Goal: Task Accomplishment & Management: Manage account settings

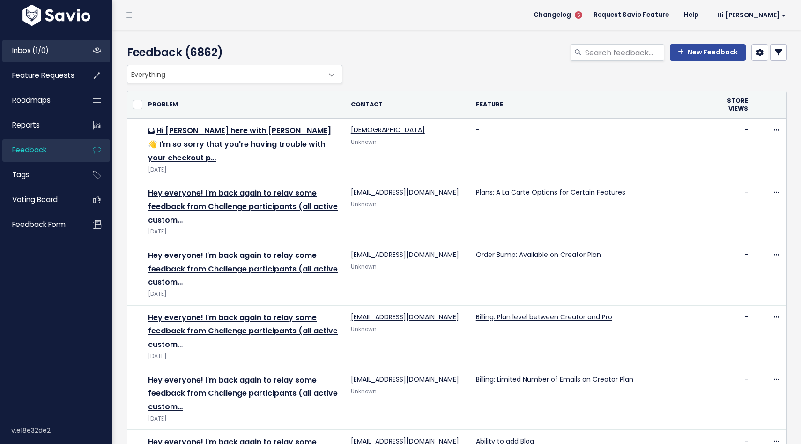
click at [89, 50] on icon at bounding box center [97, 51] width 17 height 22
click at [83, 54] on li "Inbox (1/0)" at bounding box center [56, 51] width 108 height 22
click at [166, 31] on div "Feedback (6862) New Feedback" at bounding box center [455, 47] width 686 height 35
click at [43, 50] on span "Inbox (1/0)" at bounding box center [30, 50] width 37 height 10
